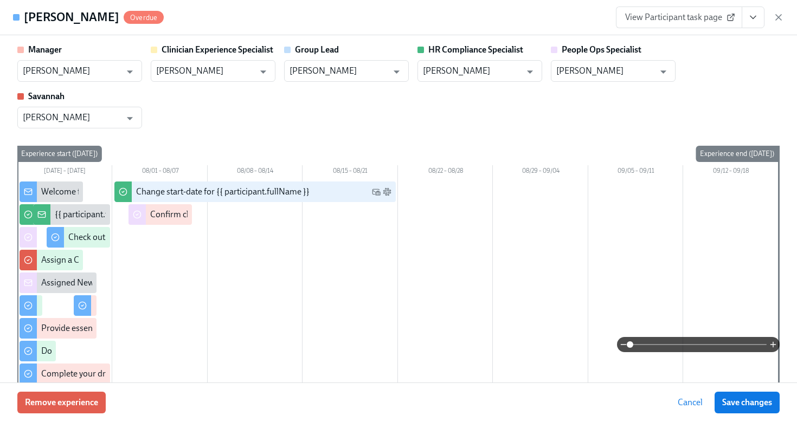
click at [780, 17] on icon "button" at bounding box center [778, 17] width 11 height 11
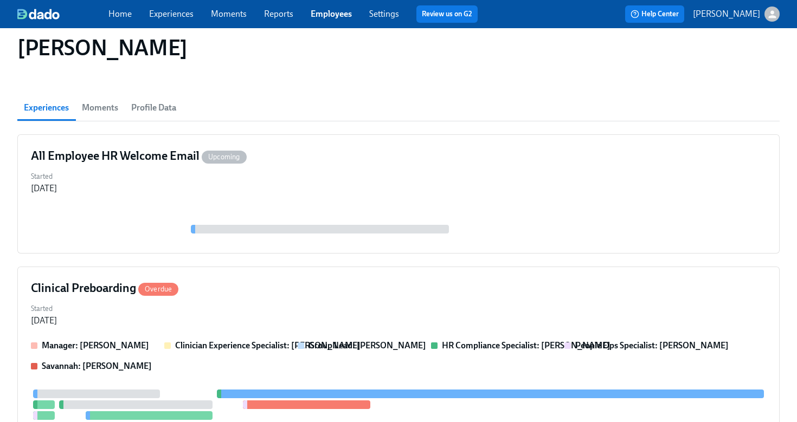
click at [325, 17] on link "Employees" at bounding box center [331, 14] width 41 height 10
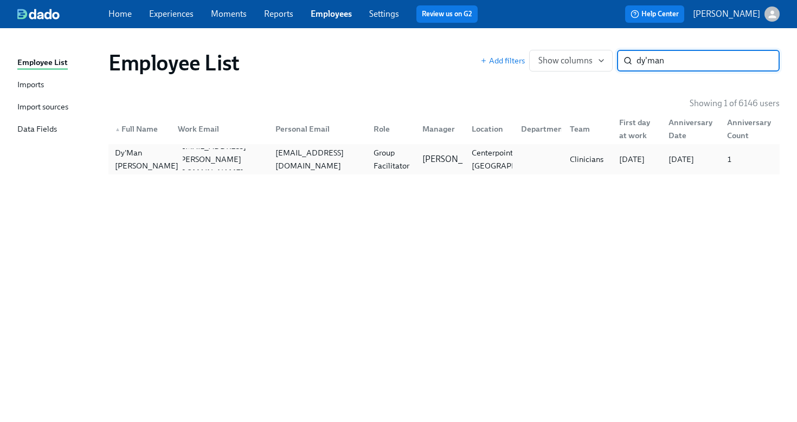
type input "dy'man"
click at [141, 162] on div "Dy'Man [PERSON_NAME]" at bounding box center [147, 159] width 72 height 26
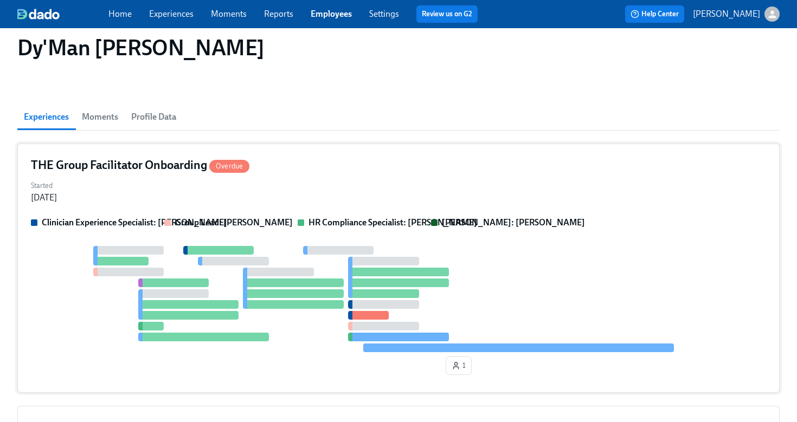
scroll to position [147, 0]
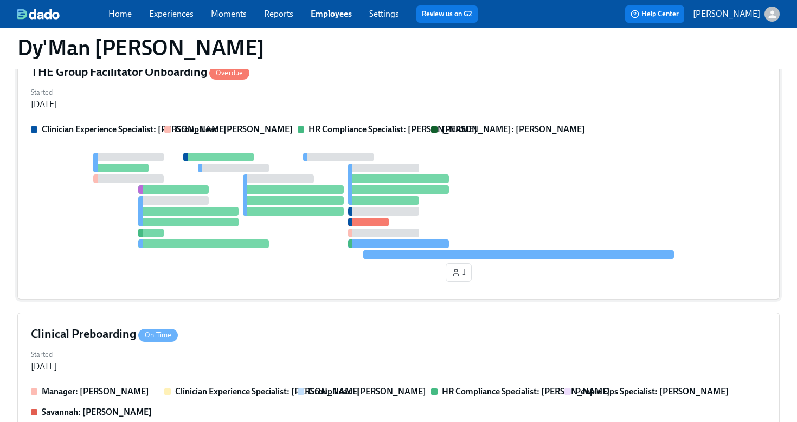
click at [329, 113] on div "THE Group Facilitator Onboarding Overdue Started [DATE] Clinician Experience Sp…" at bounding box center [398, 174] width 762 height 249
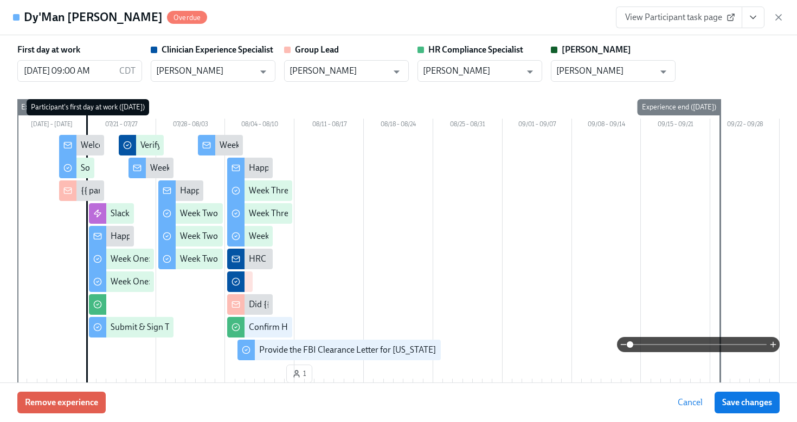
click at [753, 20] on icon "View task page" at bounding box center [753, 17] width 11 height 11
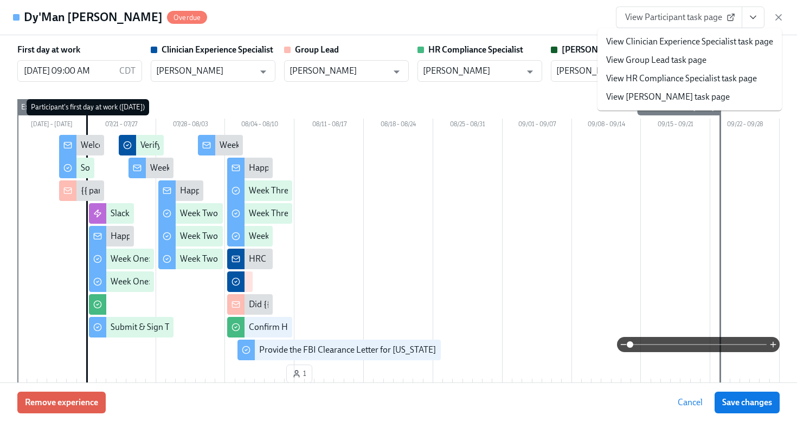
click at [672, 76] on link "View HR Compliance Specialist task page" at bounding box center [681, 79] width 151 height 12
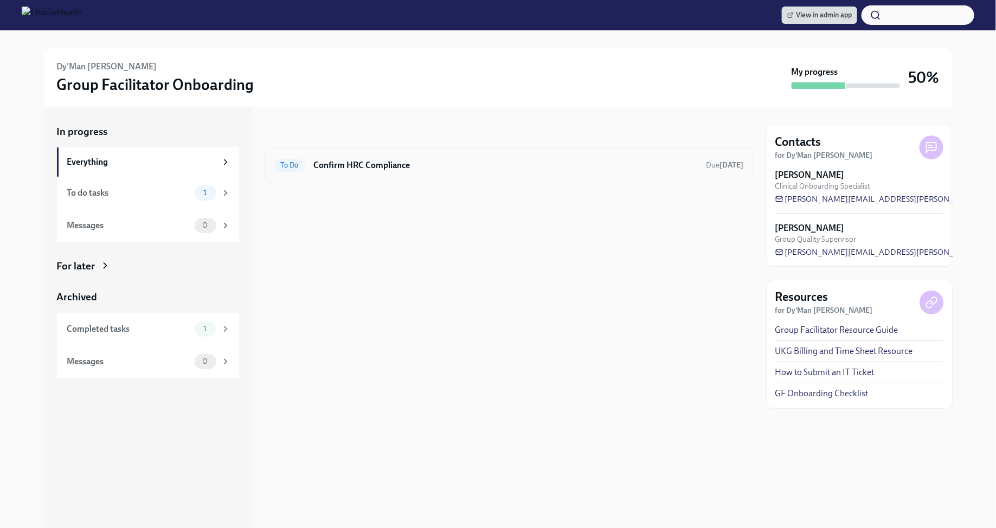
click at [343, 165] on h6 "Confirm HRC Compliance" at bounding box center [506, 165] width 384 height 12
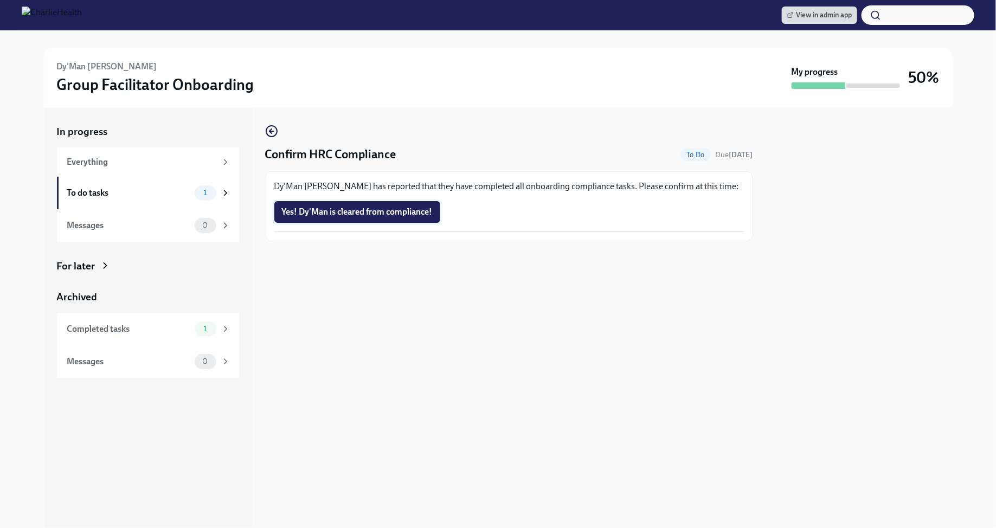
click at [355, 211] on span "Yes! Dy'Man is cleared from compliance!" at bounding box center [357, 212] width 151 height 11
click at [541, 432] on div "Confirm HRC Compliance To Do Due [DATE] Dy'Man [PERSON_NAME] has reported that …" at bounding box center [509, 317] width 488 height 421
